Goal: Transaction & Acquisition: Purchase product/service

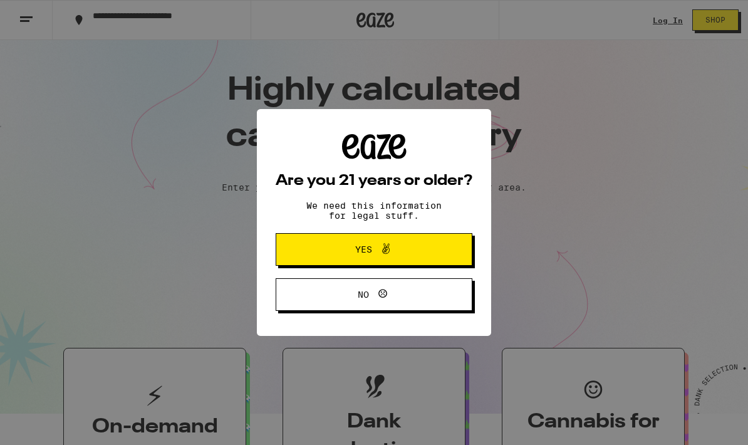
click at [399, 247] on span "Yes" at bounding box center [373, 249] width 95 height 16
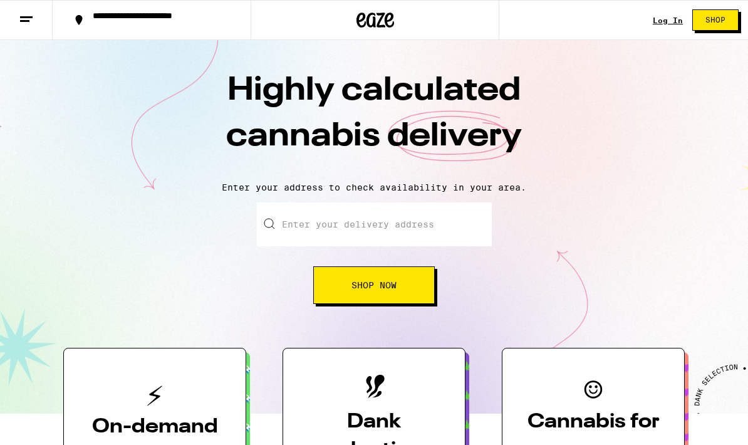
click at [671, 21] on link "Log In" at bounding box center [667, 20] width 30 height 8
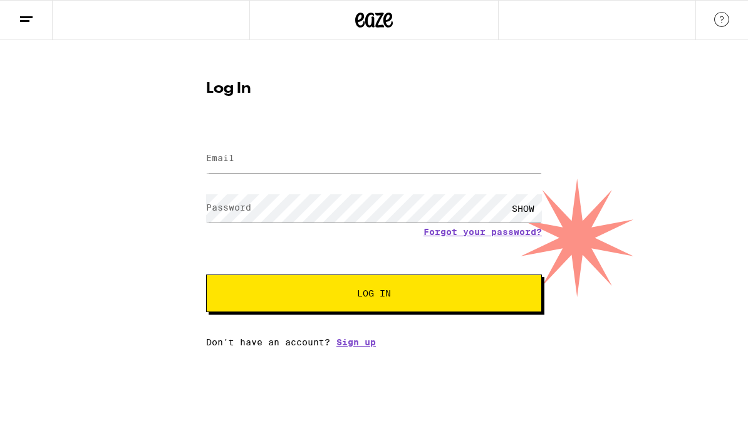
click at [331, 158] on input "Email" at bounding box center [374, 159] width 336 height 28
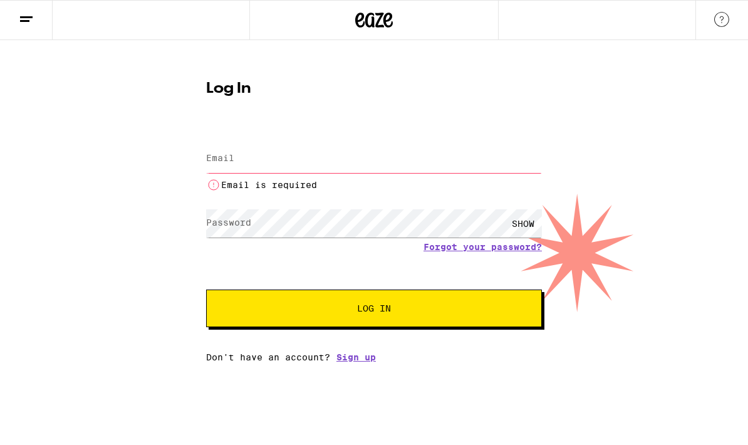
type input "[PERSON_NAME][EMAIL_ADDRESS][PERSON_NAME][DOMAIN_NAME]"
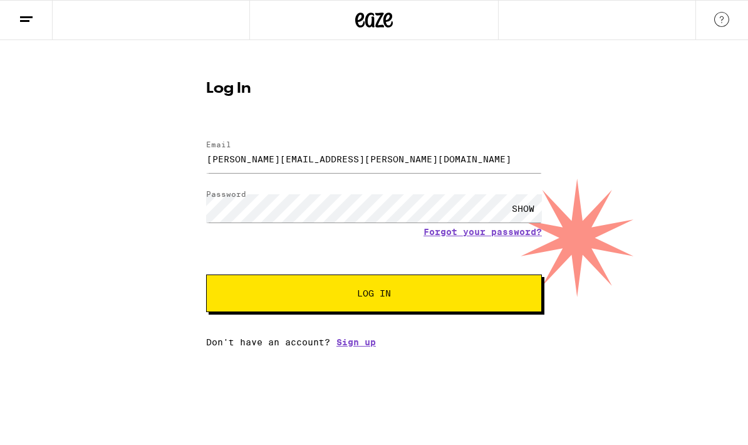
click at [381, 289] on span "Log In" at bounding box center [374, 293] width 34 height 9
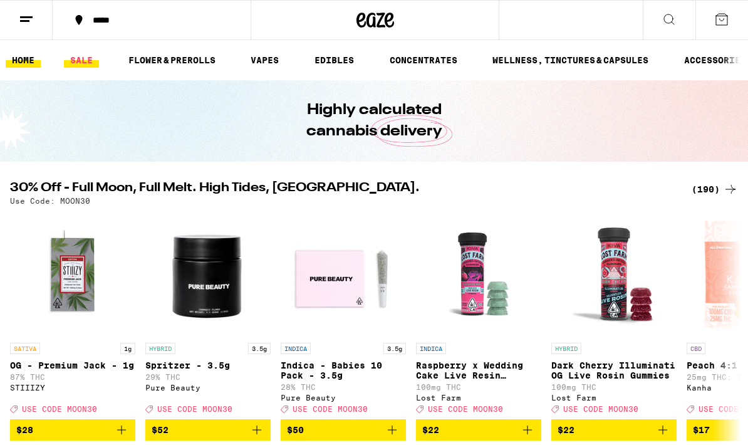
click at [87, 53] on link "SALE" at bounding box center [81, 60] width 35 height 15
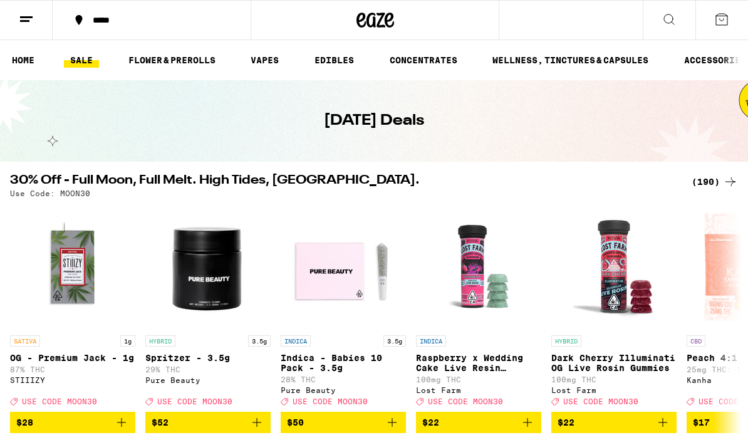
click at [716, 180] on div "(190)" at bounding box center [714, 181] width 46 height 15
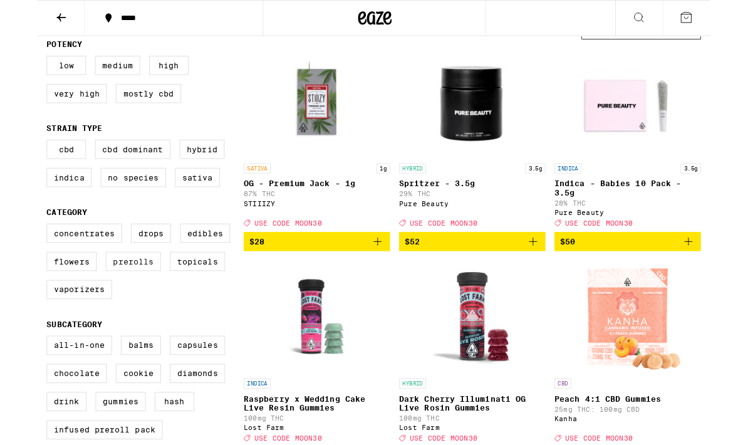
click at [118, 300] on label "Prerolls" at bounding box center [106, 290] width 61 height 21
click at [13, 251] on input "Prerolls" at bounding box center [13, 250] width 1 height 1
checkbox input "true"
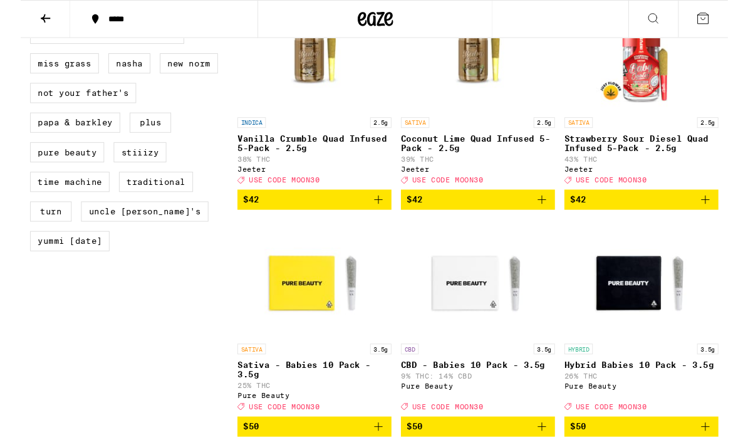
scroll to position [1158, 0]
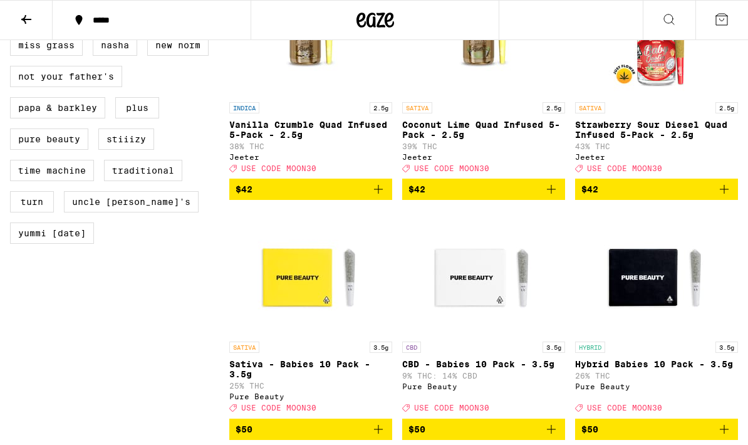
click at [722, 197] on icon "Add to bag" at bounding box center [723, 189] width 15 height 15
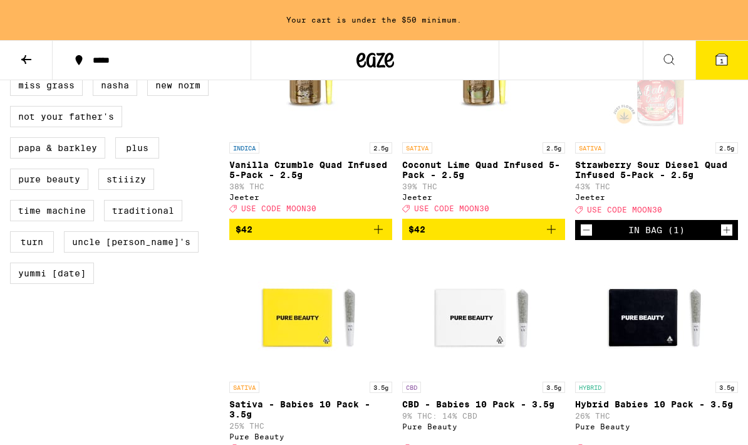
click at [546, 237] on icon "Add to bag" at bounding box center [550, 229] width 15 height 15
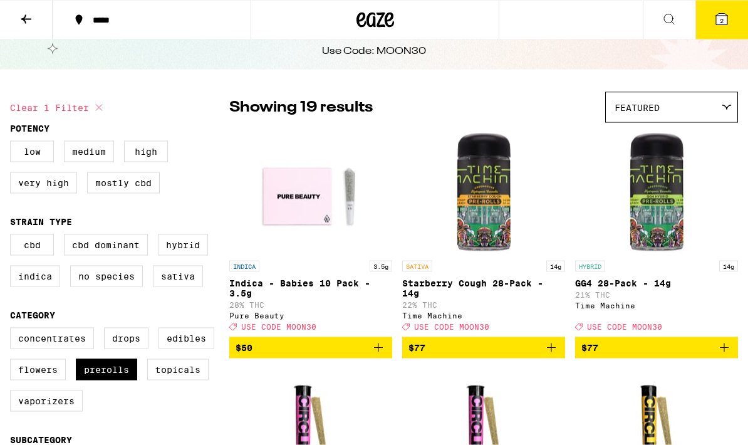
scroll to position [0, 0]
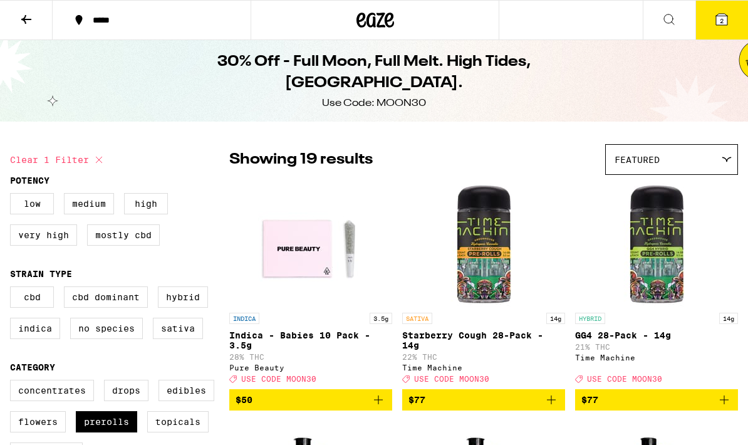
click at [388, 12] on icon at bounding box center [375, 20] width 38 height 23
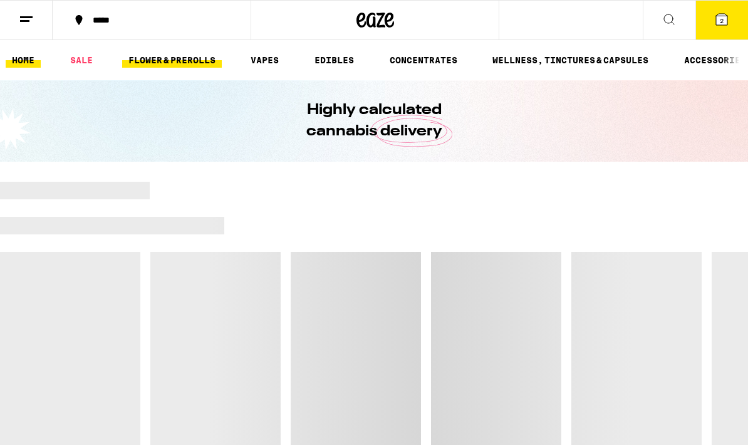
click at [187, 68] on link "FLOWER & PREROLLS" at bounding box center [172, 60] width 100 height 15
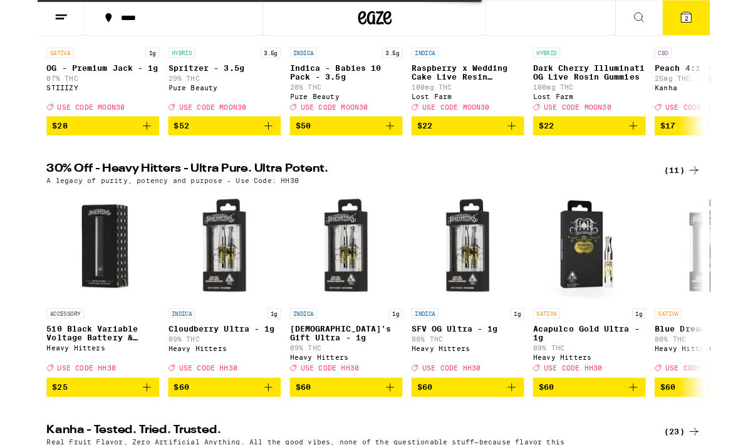
scroll to position [301, 0]
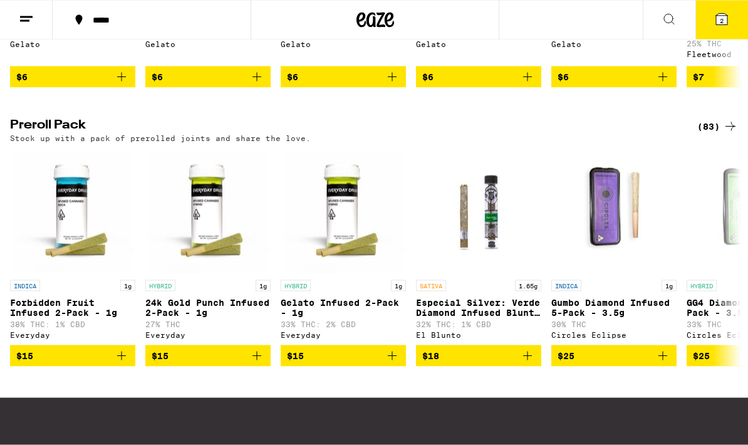
scroll to position [903, 0]
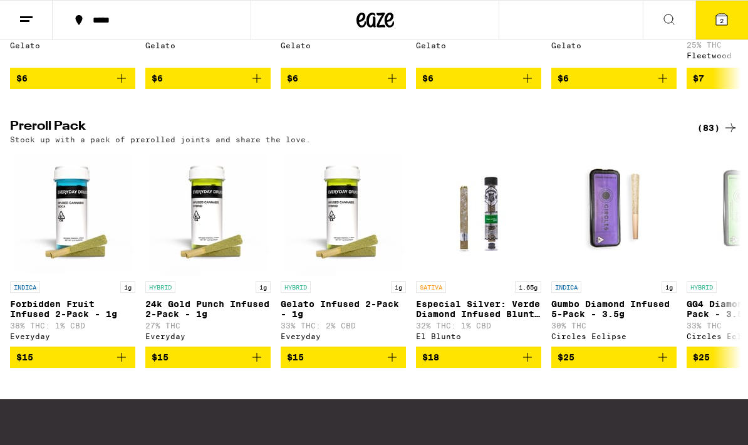
click at [731, 132] on icon at bounding box center [730, 127] width 10 height 9
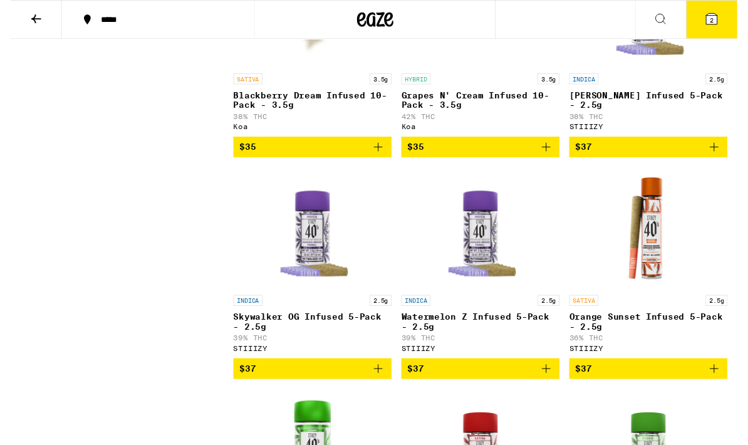
scroll to position [2507, 0]
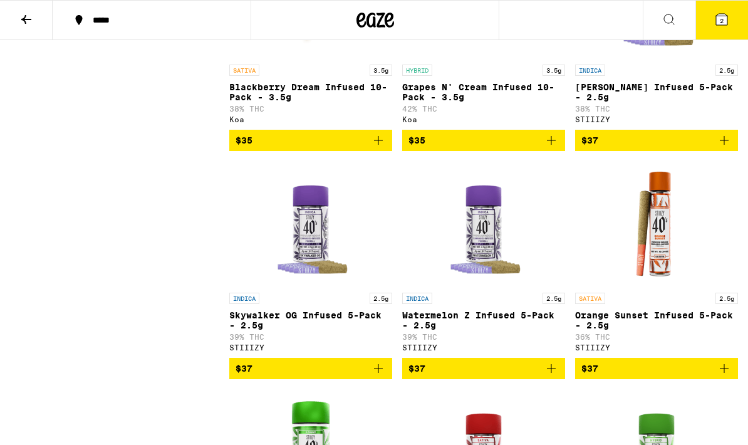
click at [555, 148] on icon "Add to bag" at bounding box center [550, 140] width 15 height 15
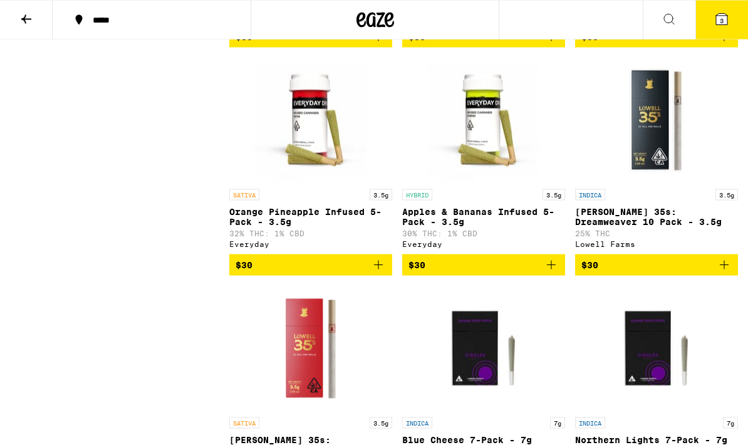
scroll to position [1464, 0]
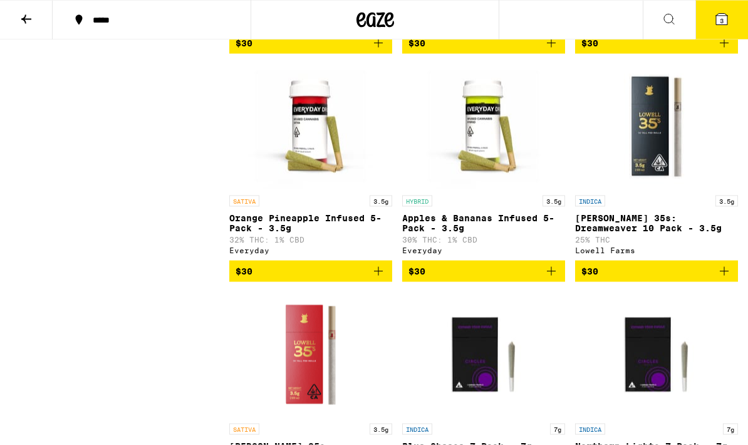
click at [730, 13] on button "3" at bounding box center [721, 20] width 53 height 39
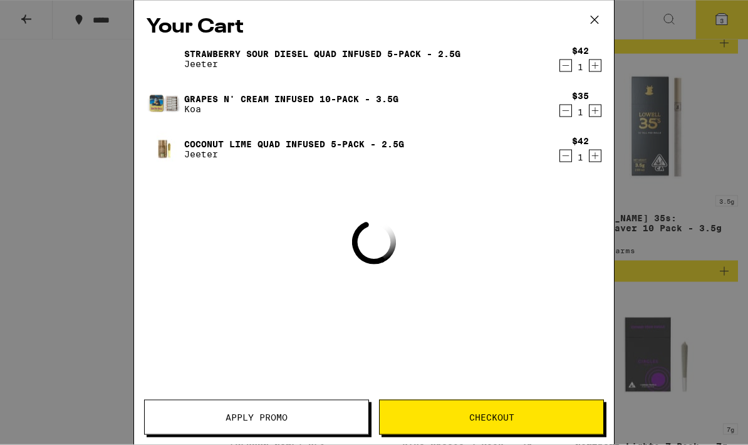
scroll to position [1465, 0]
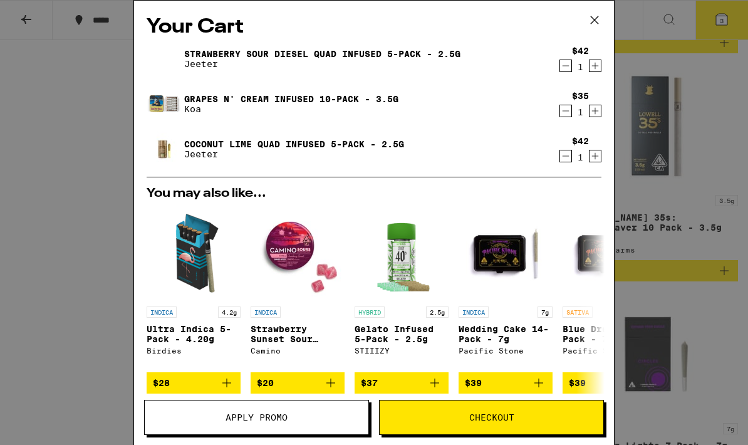
click at [292, 413] on span "Apply Promo" at bounding box center [257, 417] width 224 height 9
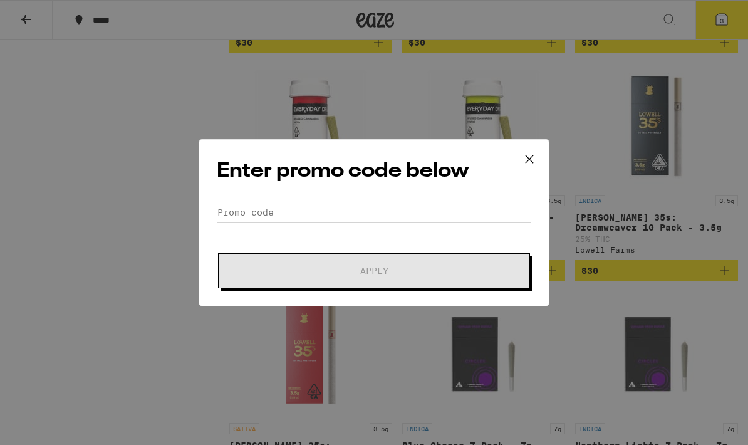
click at [445, 203] on input "Promo Code" at bounding box center [374, 212] width 314 height 19
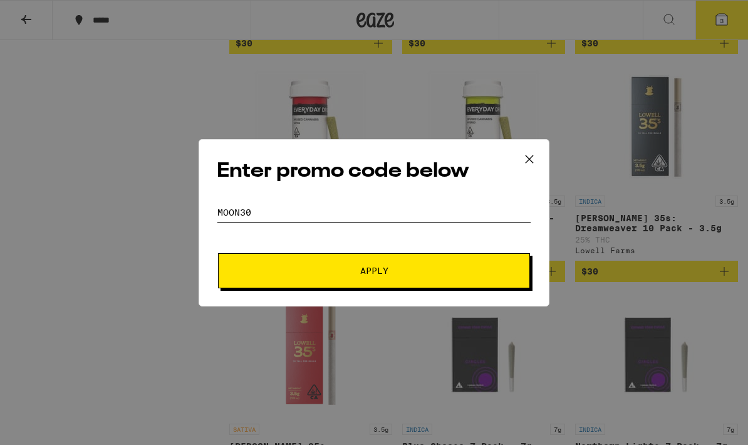
type input "Moon30"
click at [407, 269] on span "Apply" at bounding box center [373, 270] width 225 height 9
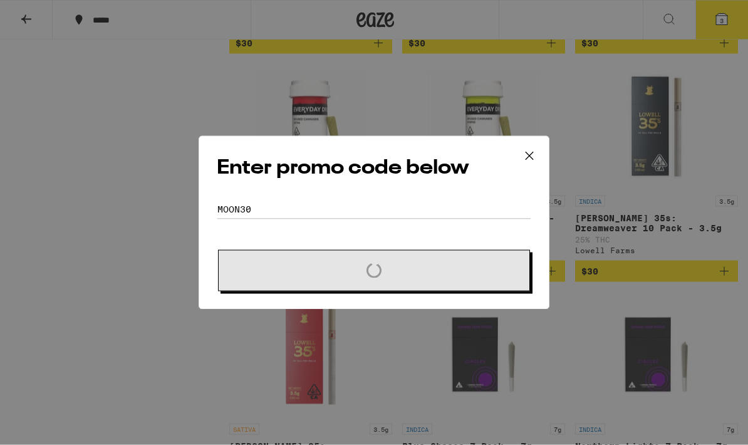
scroll to position [1465, 0]
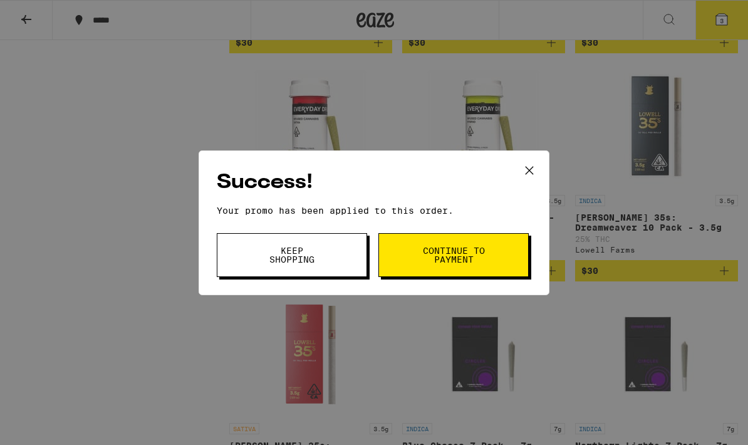
click at [471, 251] on span "Continue to payment" at bounding box center [453, 255] width 64 height 18
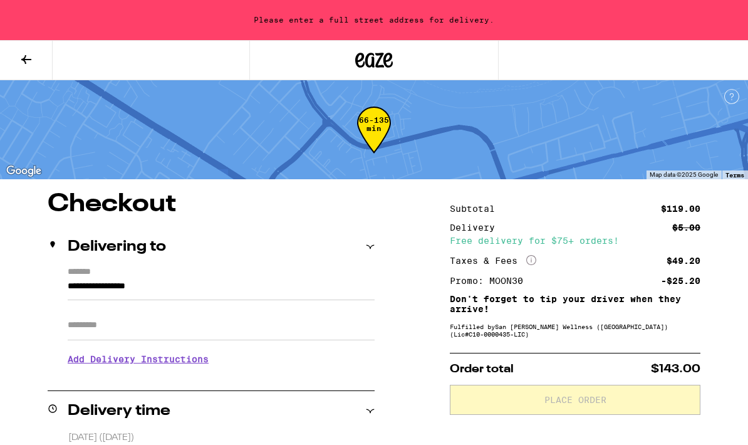
click at [34, 53] on button at bounding box center [26, 60] width 53 height 39
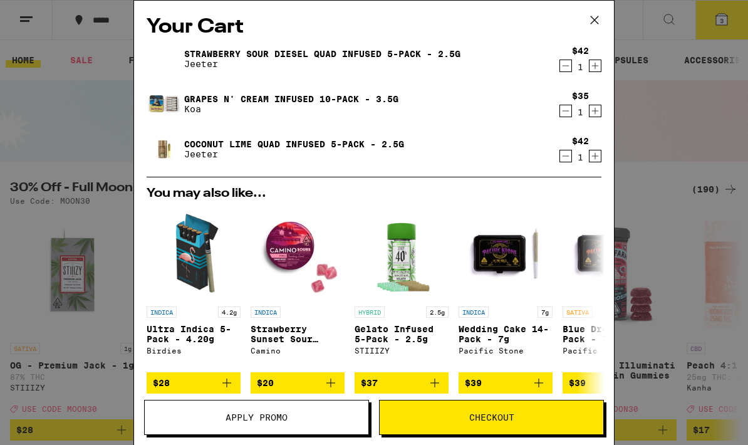
click at [564, 157] on icon "Decrement" at bounding box center [565, 155] width 11 height 15
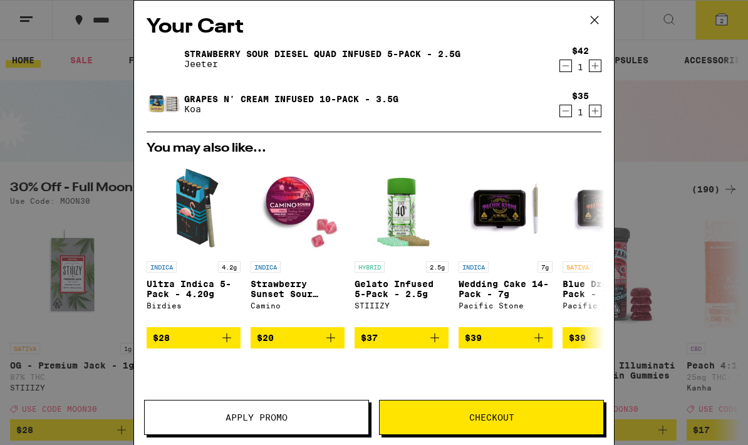
click at [569, 107] on icon "Decrement" at bounding box center [565, 110] width 11 height 15
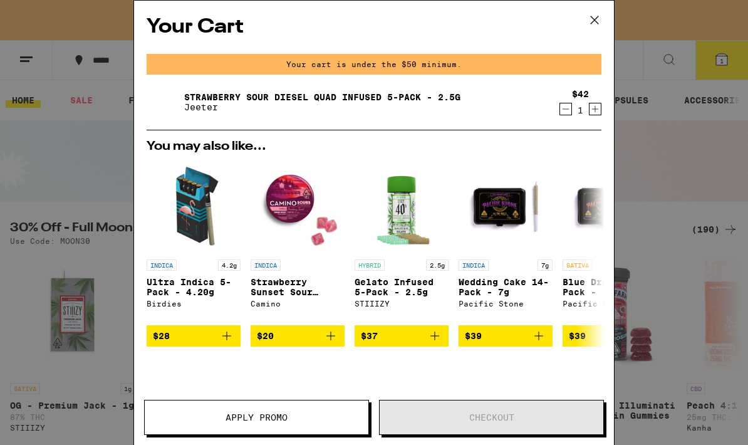
click at [563, 59] on div "Your cart is under the $50 minimum." at bounding box center [373, 64] width 455 height 21
click at [562, 116] on icon "Decrement" at bounding box center [565, 108] width 11 height 15
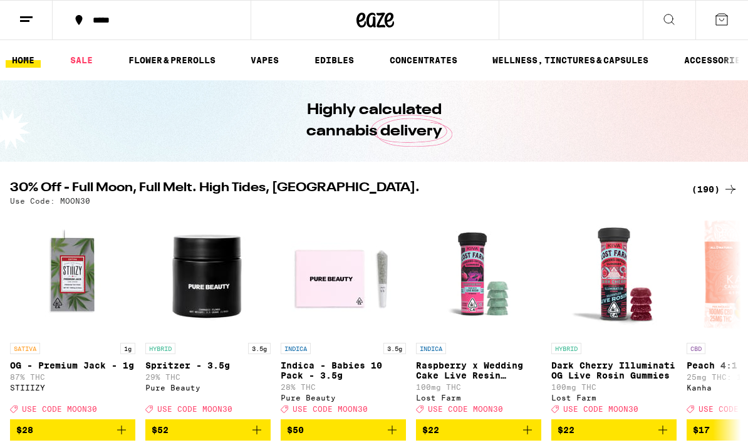
click at [721, 188] on div "(190)" at bounding box center [714, 189] width 46 height 15
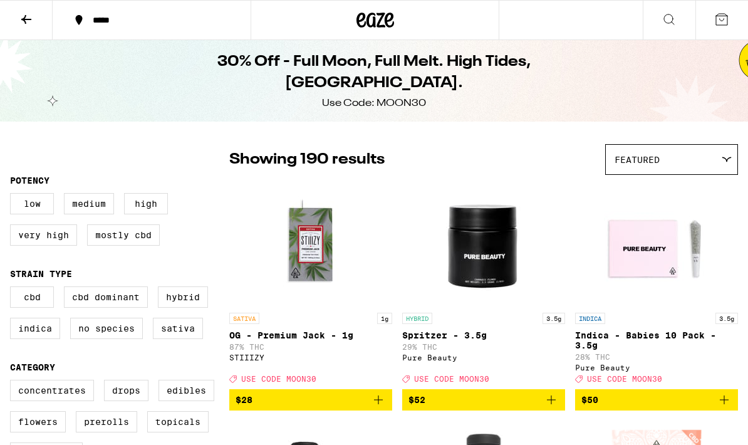
click at [167, 57] on div "30% Off - Full Moon, Full Melt. High Tides, [GEOGRAPHIC_DATA]. Use Code: MOON30" at bounding box center [373, 80] width 481 height 81
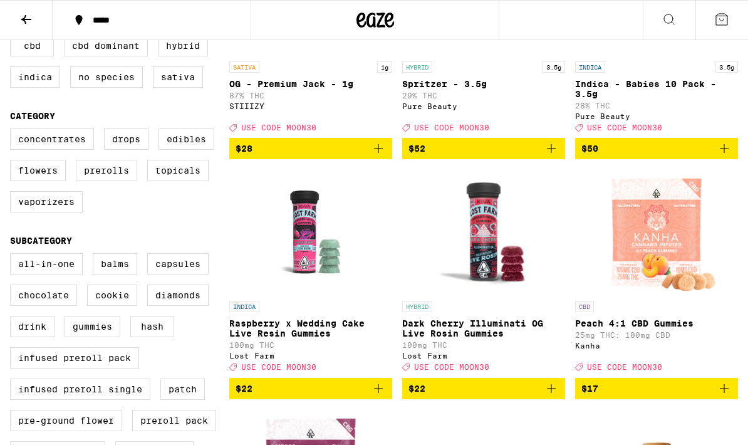
scroll to position [250, 0]
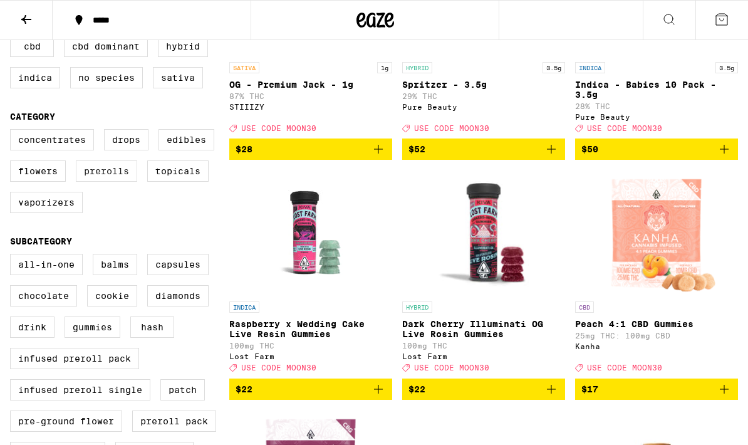
click at [109, 182] on label "Prerolls" at bounding box center [106, 170] width 61 height 21
click at [13, 131] on input "Prerolls" at bounding box center [13, 131] width 1 height 1
checkbox input "true"
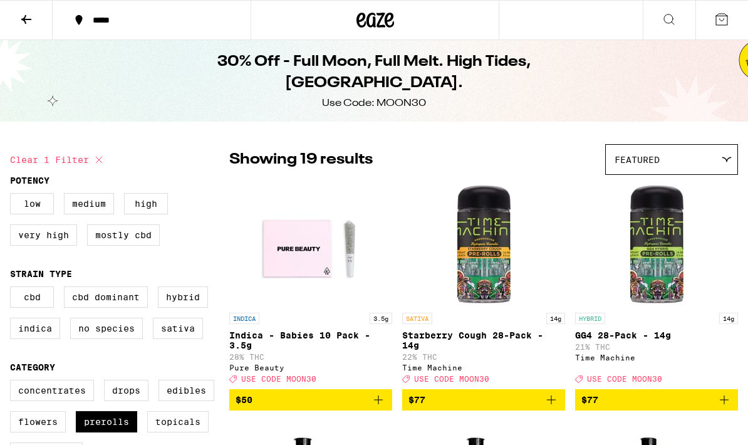
click at [361, 14] on icon at bounding box center [360, 20] width 9 height 15
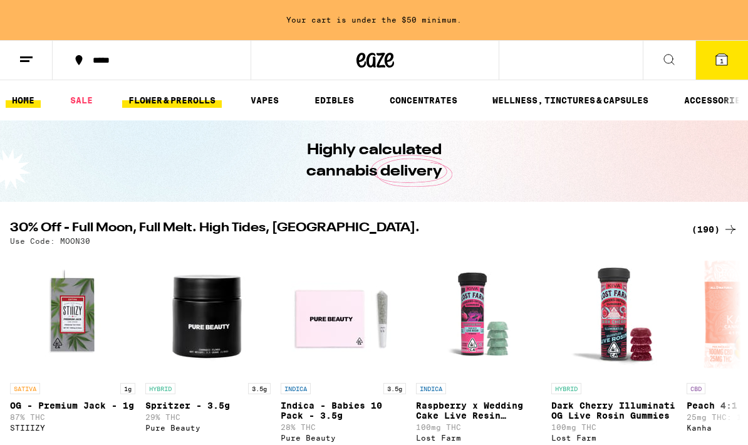
click at [174, 98] on link "FLOWER & PREROLLS" at bounding box center [172, 100] width 100 height 15
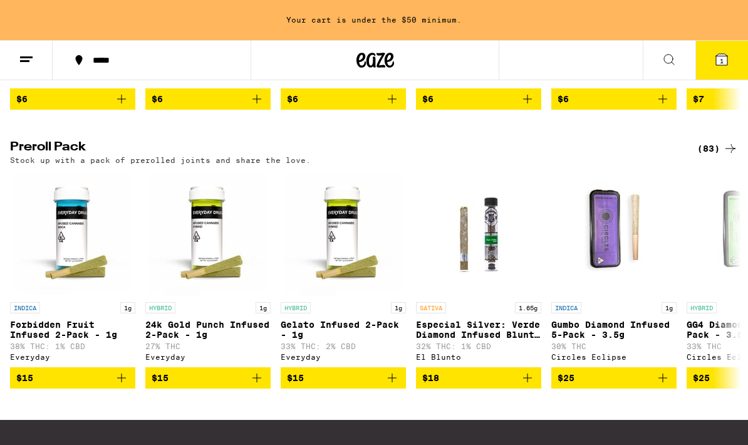
scroll to position [890, 0]
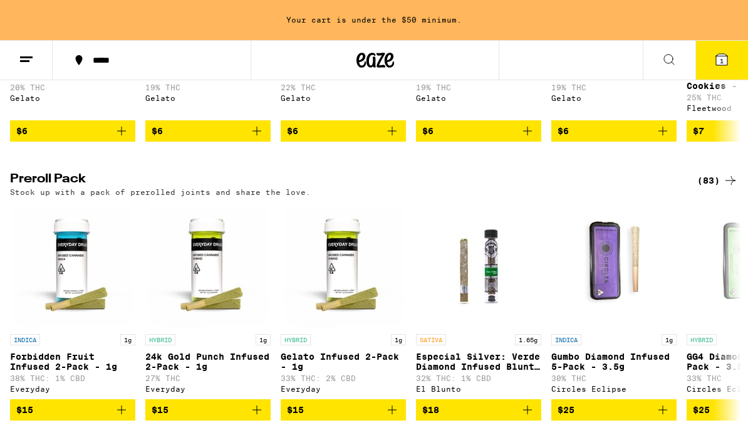
click at [722, 188] on div "(83)" at bounding box center [717, 180] width 41 height 15
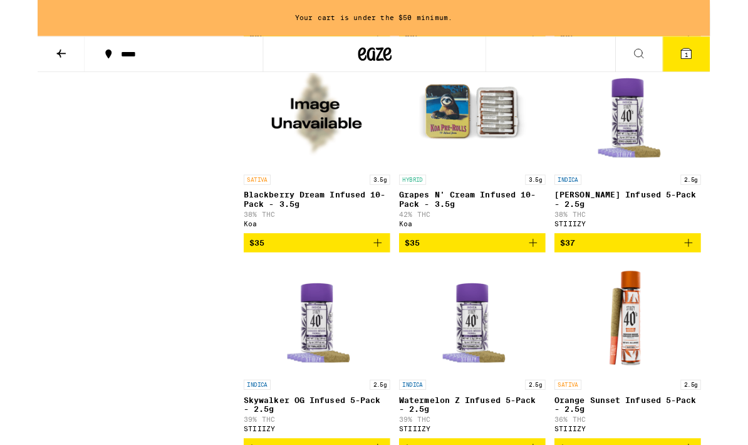
scroll to position [2425, 0]
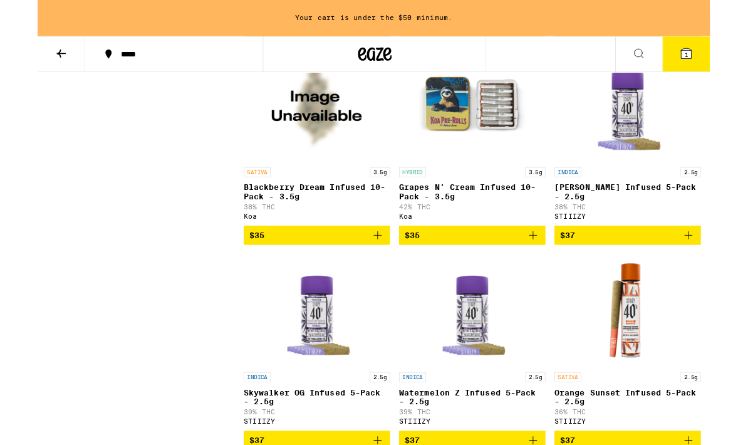
click at [550, 272] on button "$35" at bounding box center [483, 261] width 163 height 21
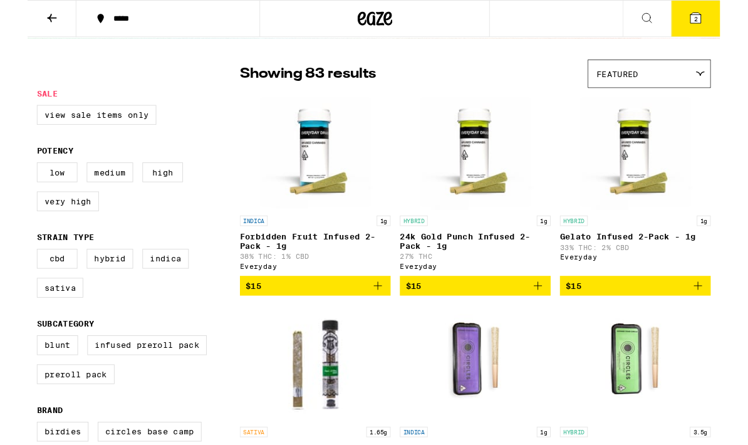
scroll to position [61, 0]
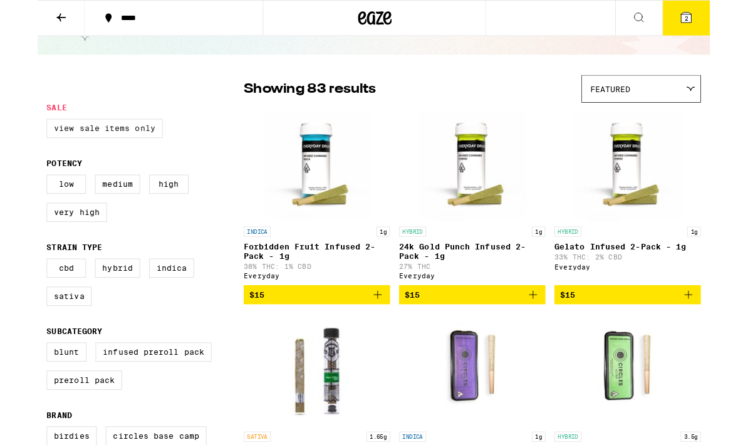
click at [106, 141] on label "View Sale Items Only" at bounding box center [74, 142] width 129 height 21
click at [13, 135] on input "View Sale Items Only" at bounding box center [13, 134] width 1 height 1
checkbox input "true"
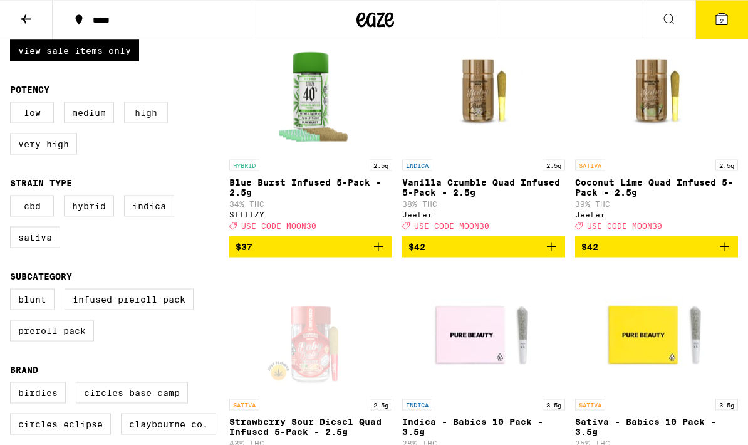
scroll to position [153, 0]
click at [155, 123] on label "High" at bounding box center [146, 111] width 44 height 21
click at [13, 104] on input "High" at bounding box center [13, 103] width 1 height 1
checkbox input "true"
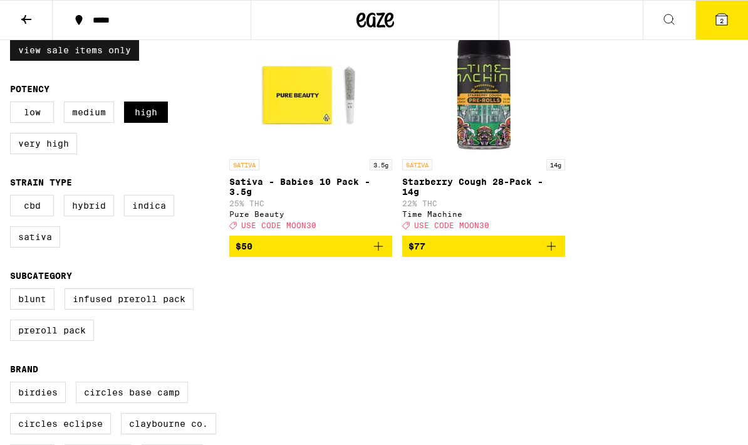
click at [99, 53] on label "View Sale Items Only" at bounding box center [74, 49] width 129 height 21
click at [13, 42] on input "View Sale Items Only" at bounding box center [13, 41] width 1 height 1
checkbox input "false"
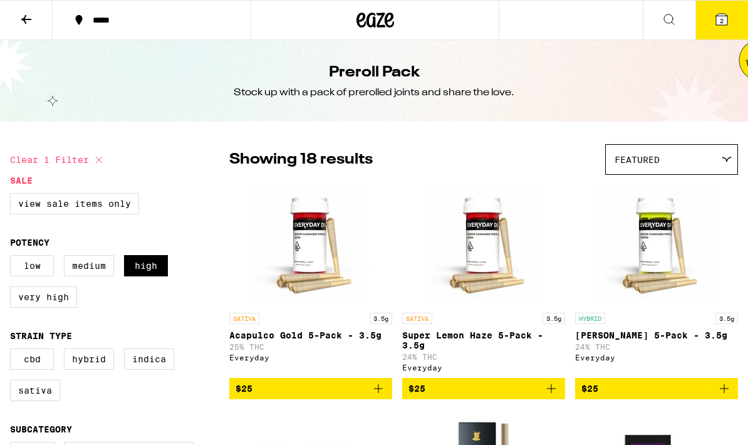
click at [699, 155] on div "Featured" at bounding box center [670, 159] width 131 height 29
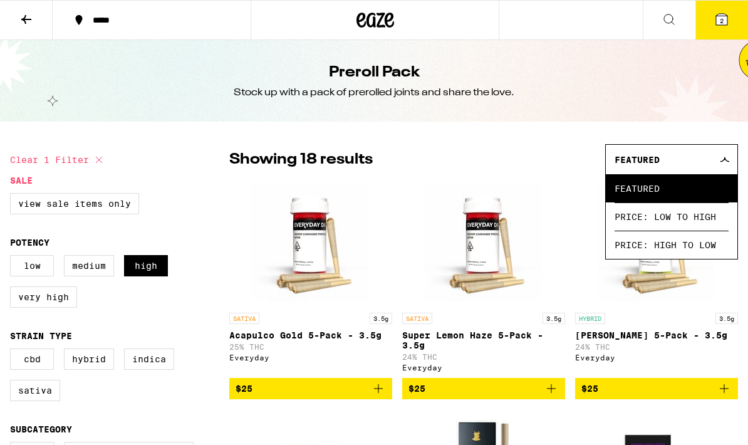
click at [90, 161] on button "Clear 1 filter" at bounding box center [58, 159] width 96 height 31
checkbox input "false"
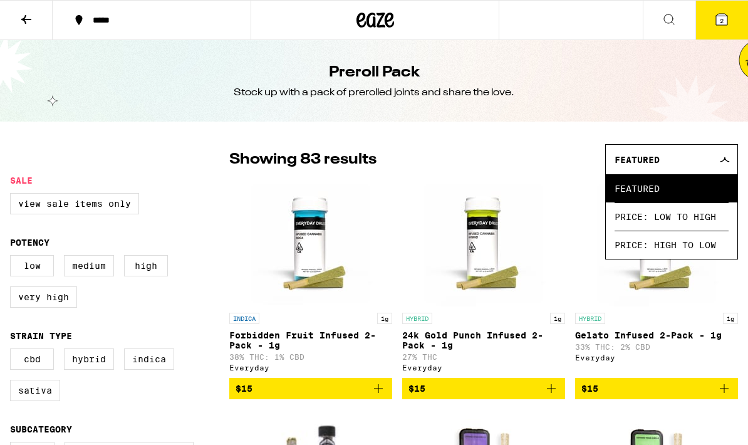
click at [22, 21] on icon at bounding box center [26, 19] width 15 height 15
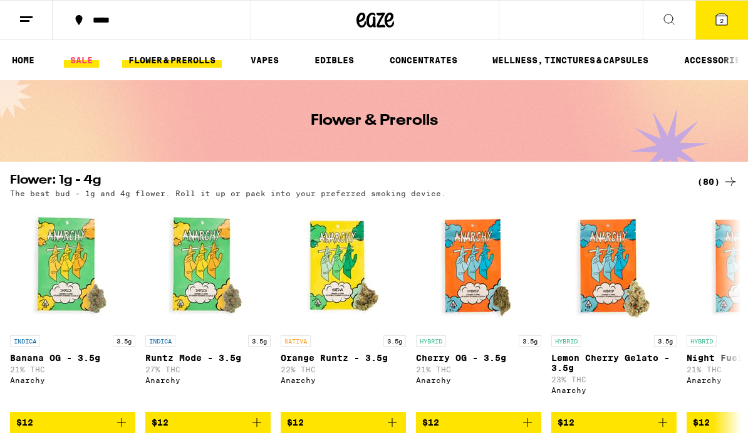
click at [73, 56] on link "SALE" at bounding box center [81, 60] width 35 height 15
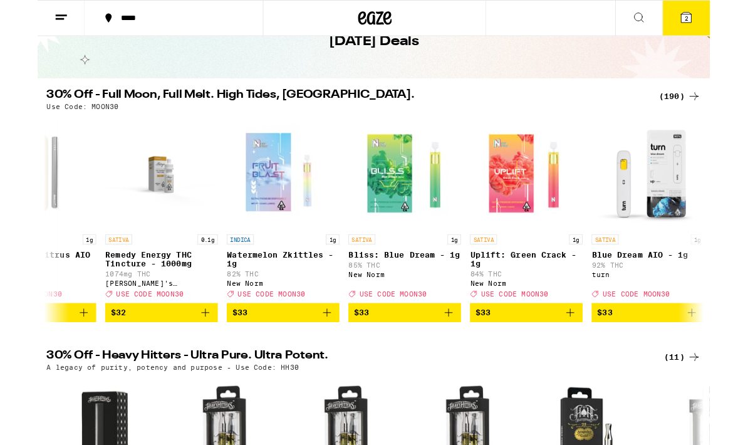
scroll to position [0, 20085]
click at [321, 355] on icon "Add to bag" at bounding box center [321, 347] width 15 height 15
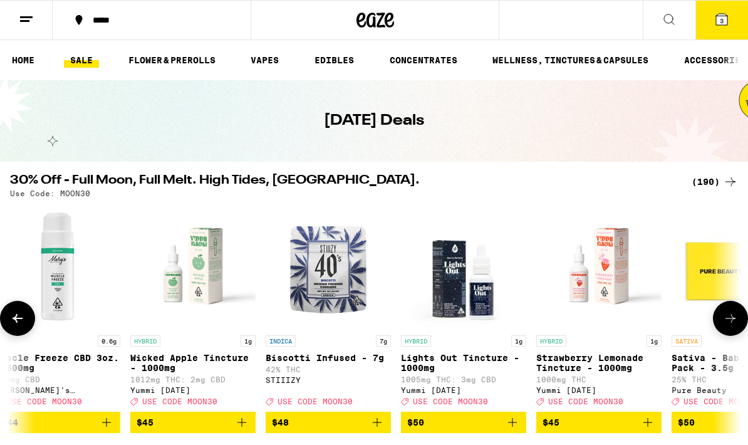
scroll to position [0, 0]
click at [188, 58] on link "FLOWER & PREROLLS" at bounding box center [172, 60] width 100 height 15
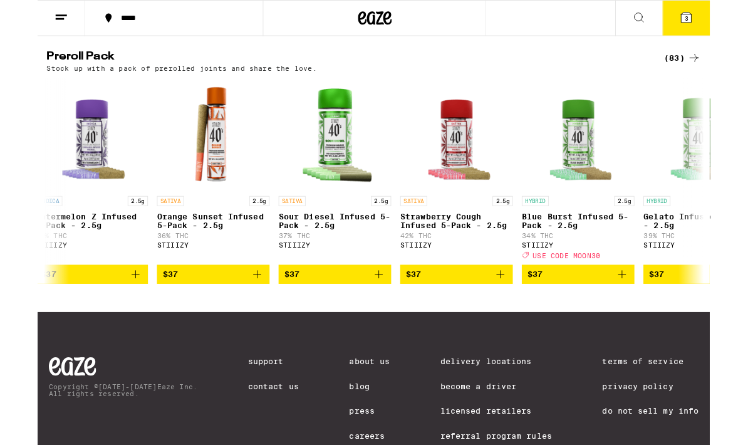
scroll to position [0, 4622]
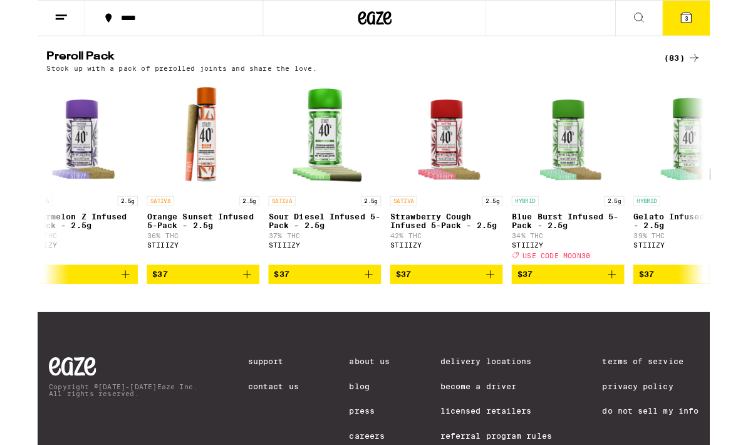
click at [637, 312] on icon "Add to bag" at bounding box center [638, 304] width 15 height 15
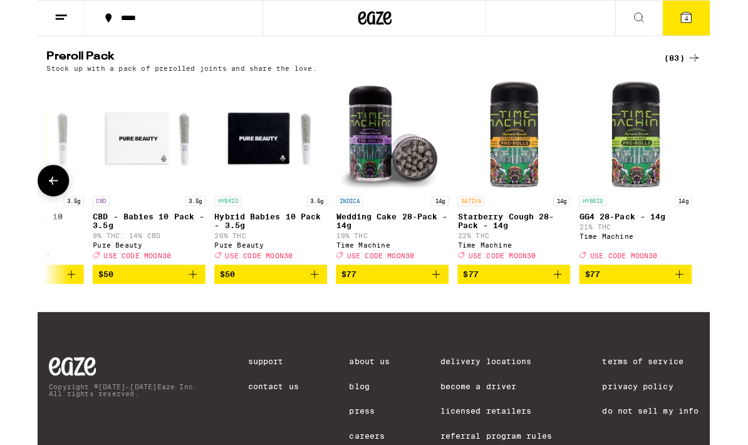
scroll to position [0, 10497]
click at [729, 5] on button "4" at bounding box center [721, 20] width 53 height 39
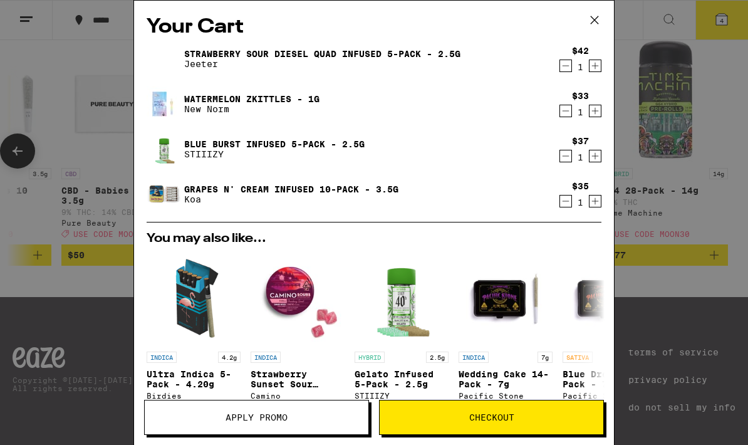
click at [464, 417] on span "Checkout" at bounding box center [491, 417] width 224 height 9
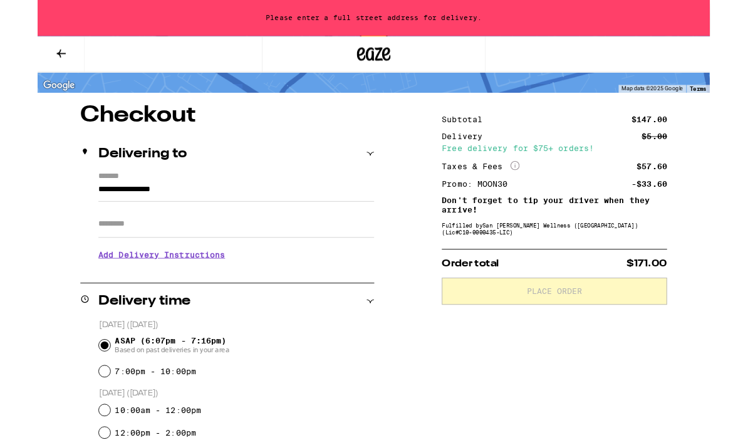
click at [273, 203] on input "**********" at bounding box center [221, 213] width 307 height 21
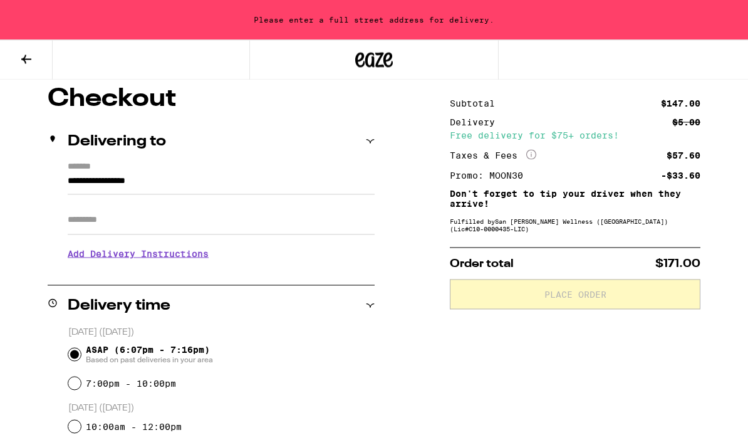
click at [192, 173] on input "**********" at bounding box center [221, 183] width 307 height 21
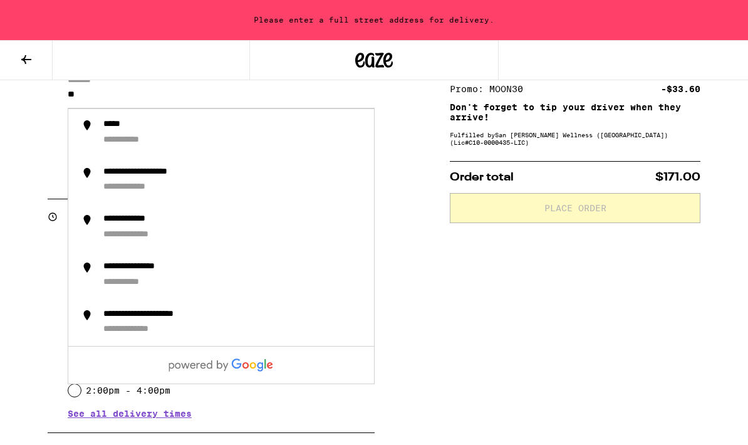
type input "*"
click at [133, 131] on div "**********" at bounding box center [143, 125] width 80 height 12
type input "**********"
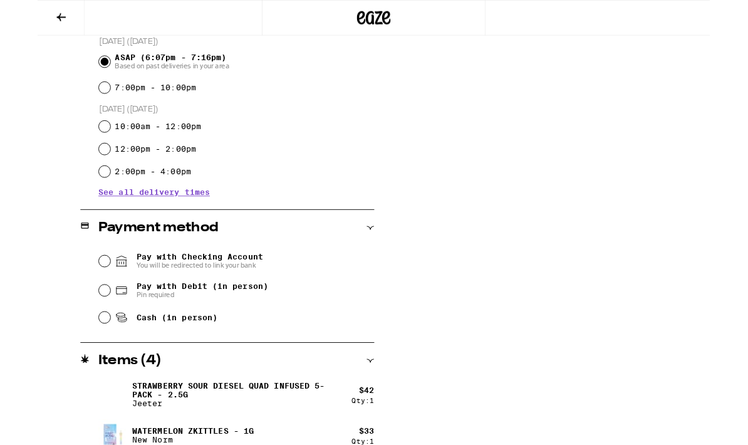
scroll to position [350, 0]
click at [80, 320] on div "Pay with Debit (in person) Pin required" at bounding box center [221, 323] width 306 height 33
click at [76, 327] on input "Pay with Debit (in person) Pin required" at bounding box center [74, 323] width 13 height 13
radio input "true"
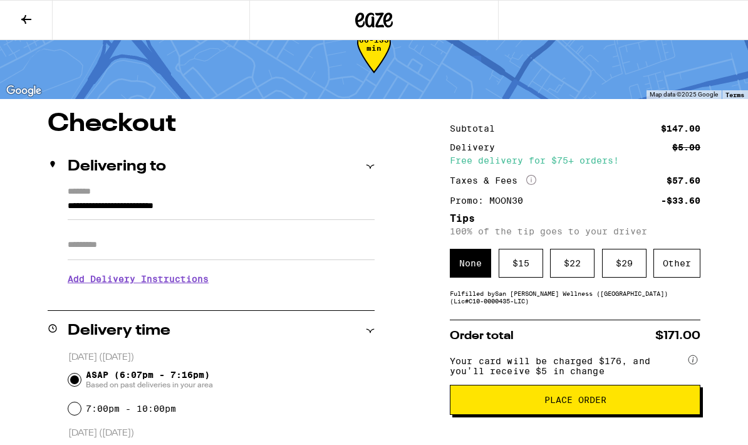
scroll to position [39, 0]
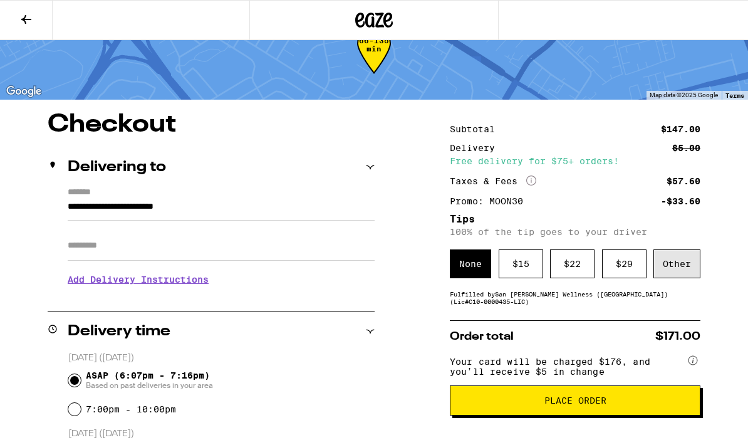
click at [684, 267] on div "Other" at bounding box center [676, 263] width 47 height 29
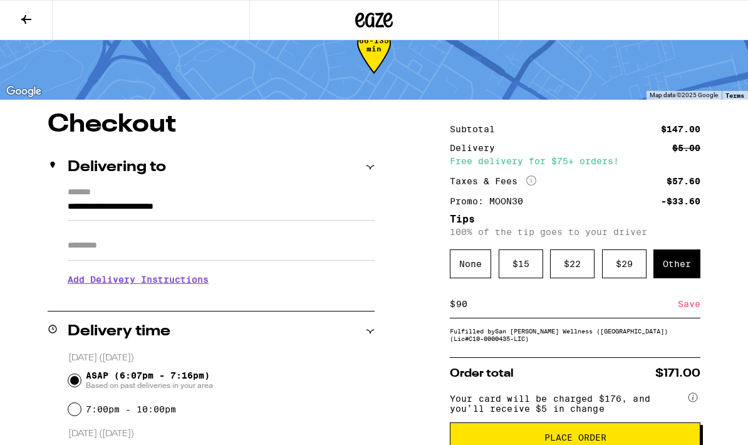
type input "9"
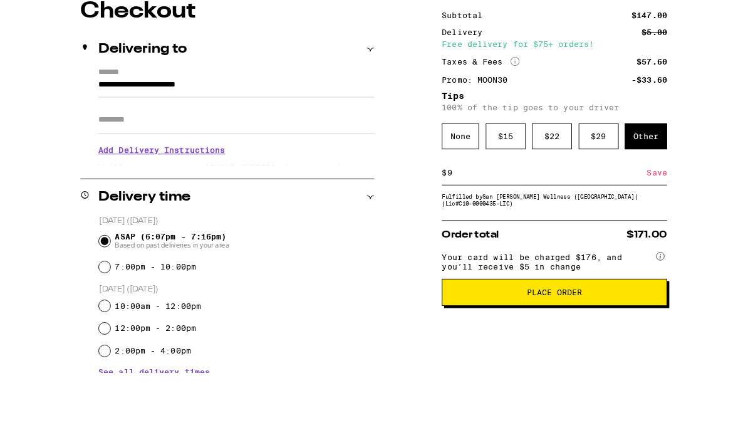
scroll to position [76, 0]
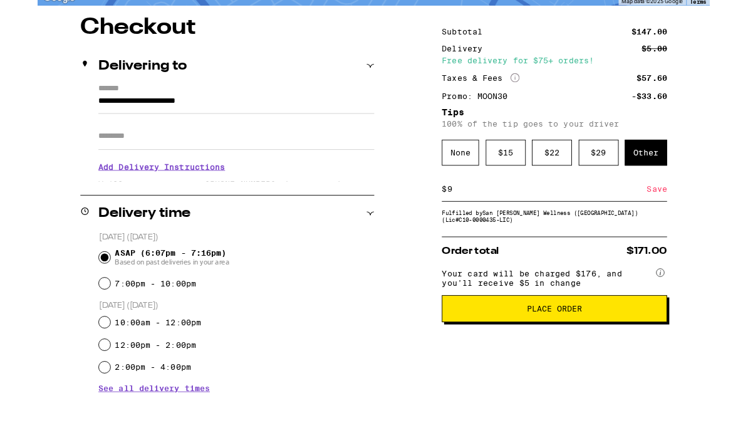
click at [692, 254] on div "Save" at bounding box center [688, 268] width 23 height 28
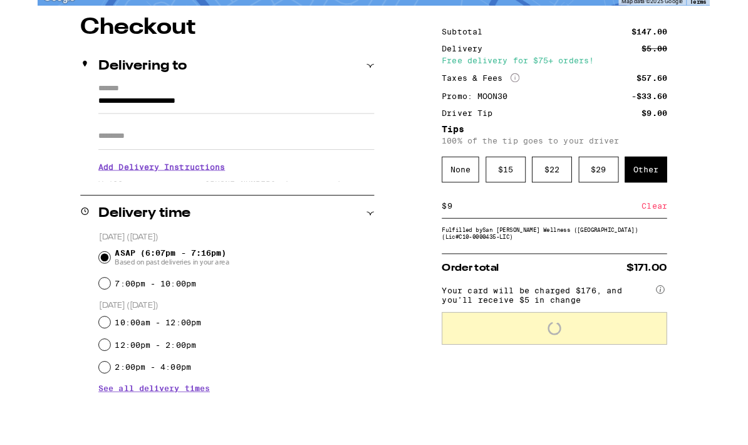
scroll to position [134, 0]
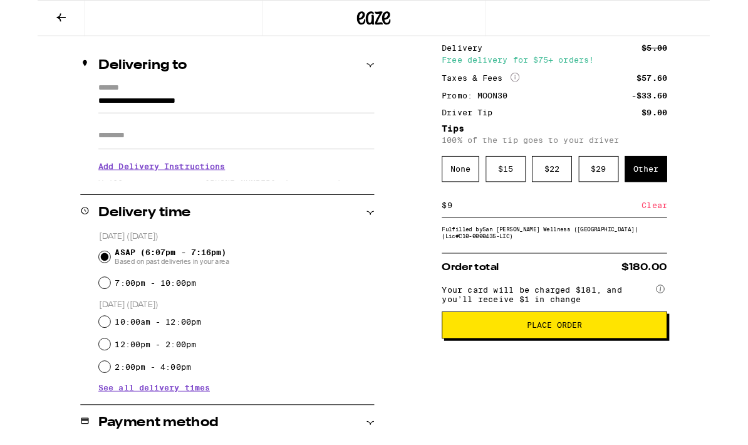
click at [634, 366] on span "Place Order" at bounding box center [574, 361] width 229 height 9
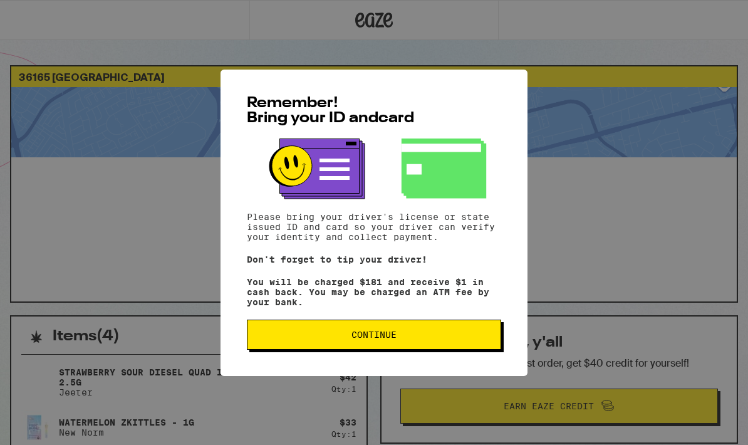
click at [455, 346] on button "Continue" at bounding box center [374, 334] width 254 height 30
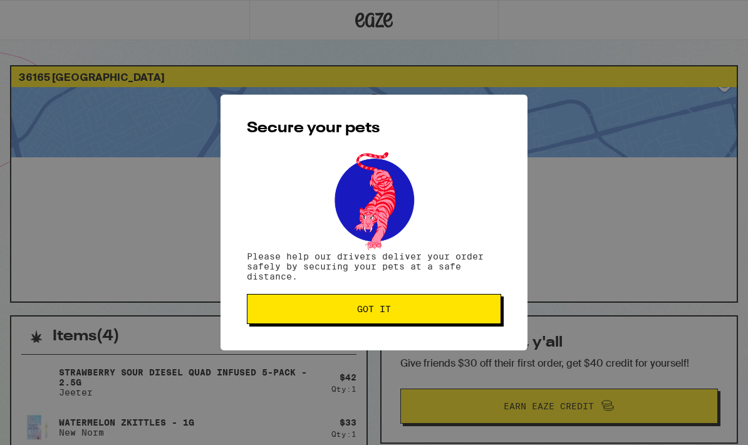
click at [457, 313] on span "Got it" at bounding box center [373, 308] width 233 height 9
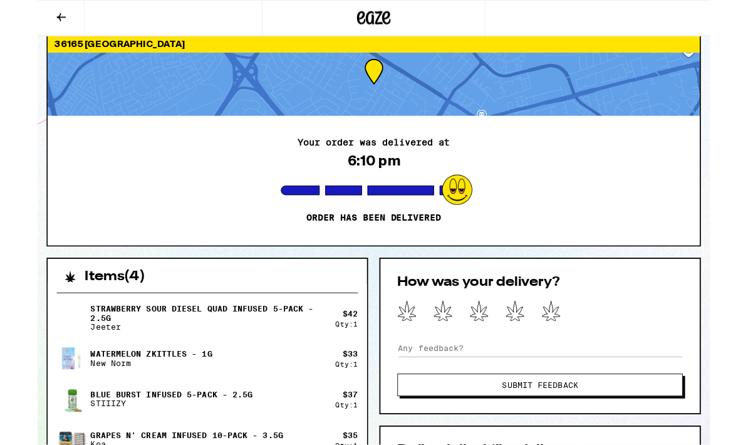
scroll to position [25, 0]
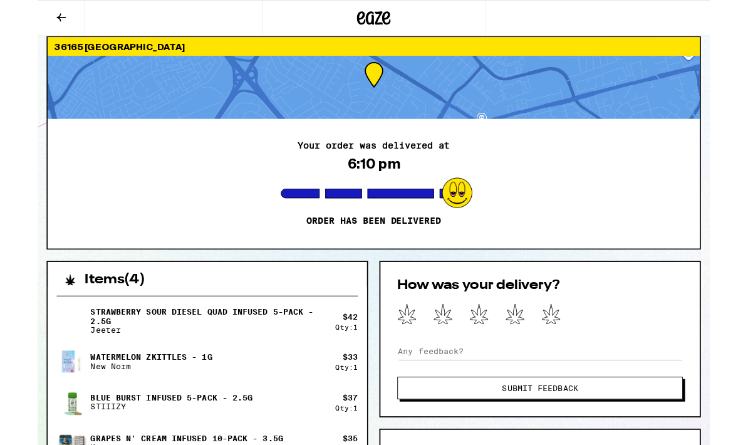
click at [577, 342] on icon at bounding box center [570, 348] width 21 height 23
click at [455, 380] on div "How was your delivery? Submit Feedback" at bounding box center [558, 377] width 357 height 174
click at [457, 386] on input at bounding box center [558, 390] width 317 height 19
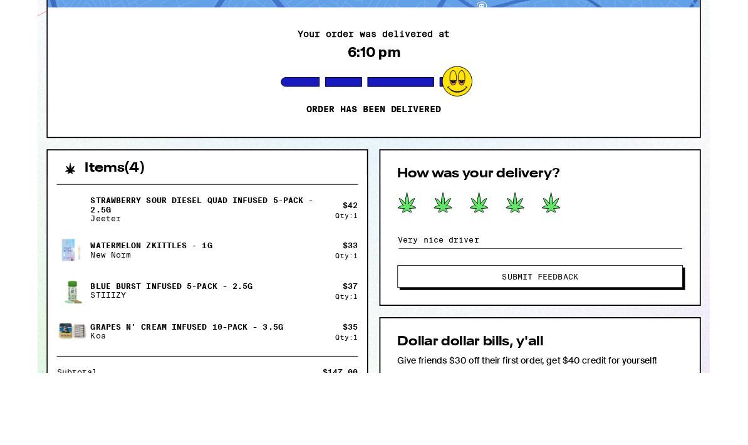
scroll to position [73, 0]
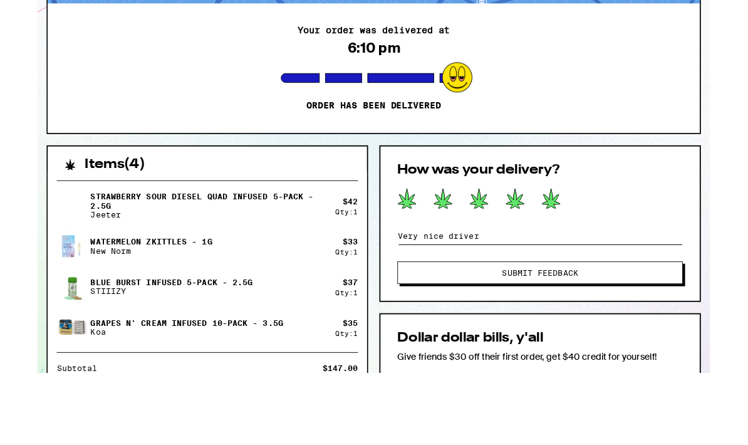
type input "Very nice driver"
click at [640, 371] on button "Submit Feedback" at bounding box center [558, 383] width 317 height 25
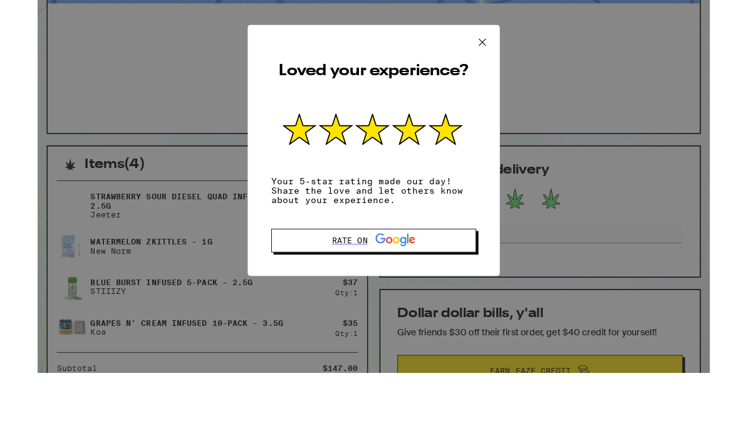
scroll to position [154, 0]
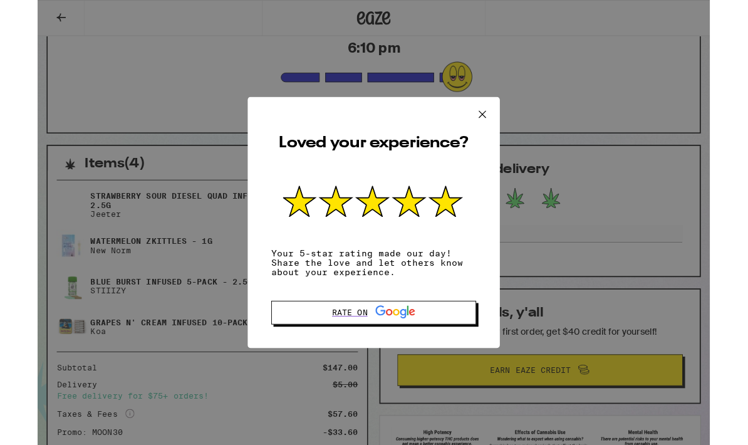
click at [492, 121] on icon at bounding box center [494, 127] width 19 height 19
